Goal: Transaction & Acquisition: Purchase product/service

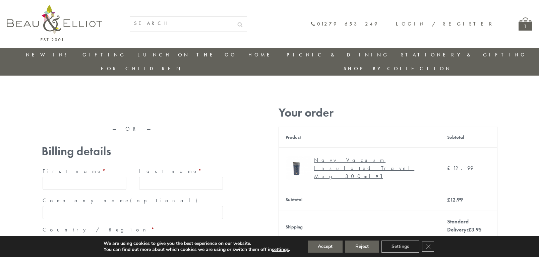
type input "maria33@yahoo.com"
type input "Maria"
type input "Williams"
type input "23, Scottsdale, Happytown"
type input "London"
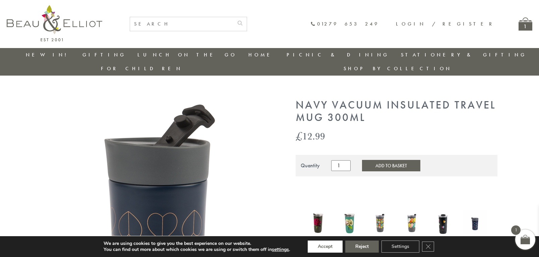
click at [325, 246] on button "Accept" at bounding box center [325, 246] width 35 height 12
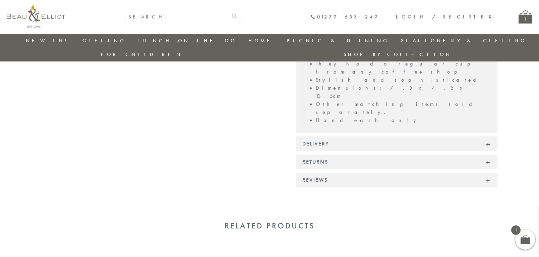
scroll to position [529, 0]
